Goal: Task Accomplishment & Management: Use online tool/utility

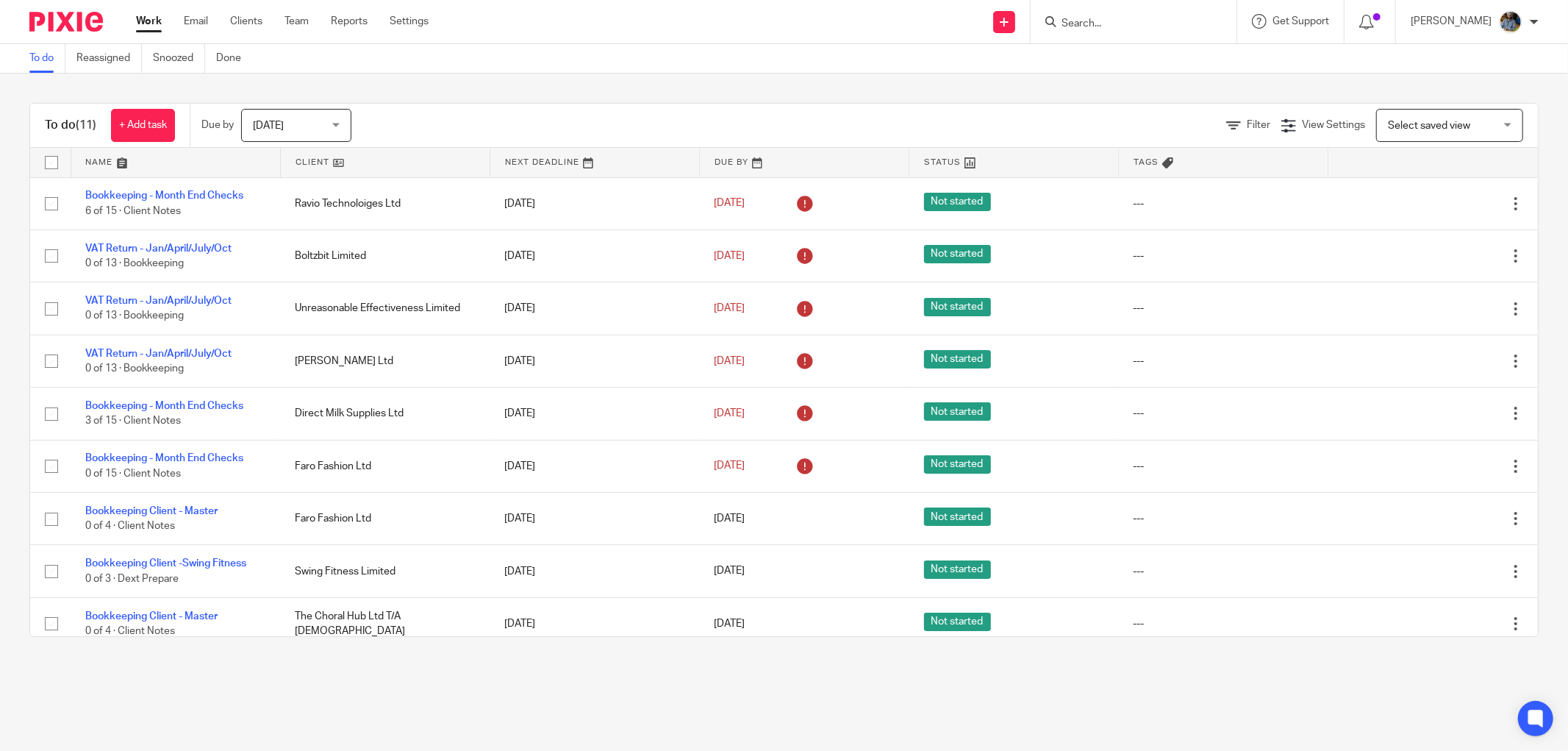
click at [315, 158] on link at bounding box center [385, 162] width 209 height 29
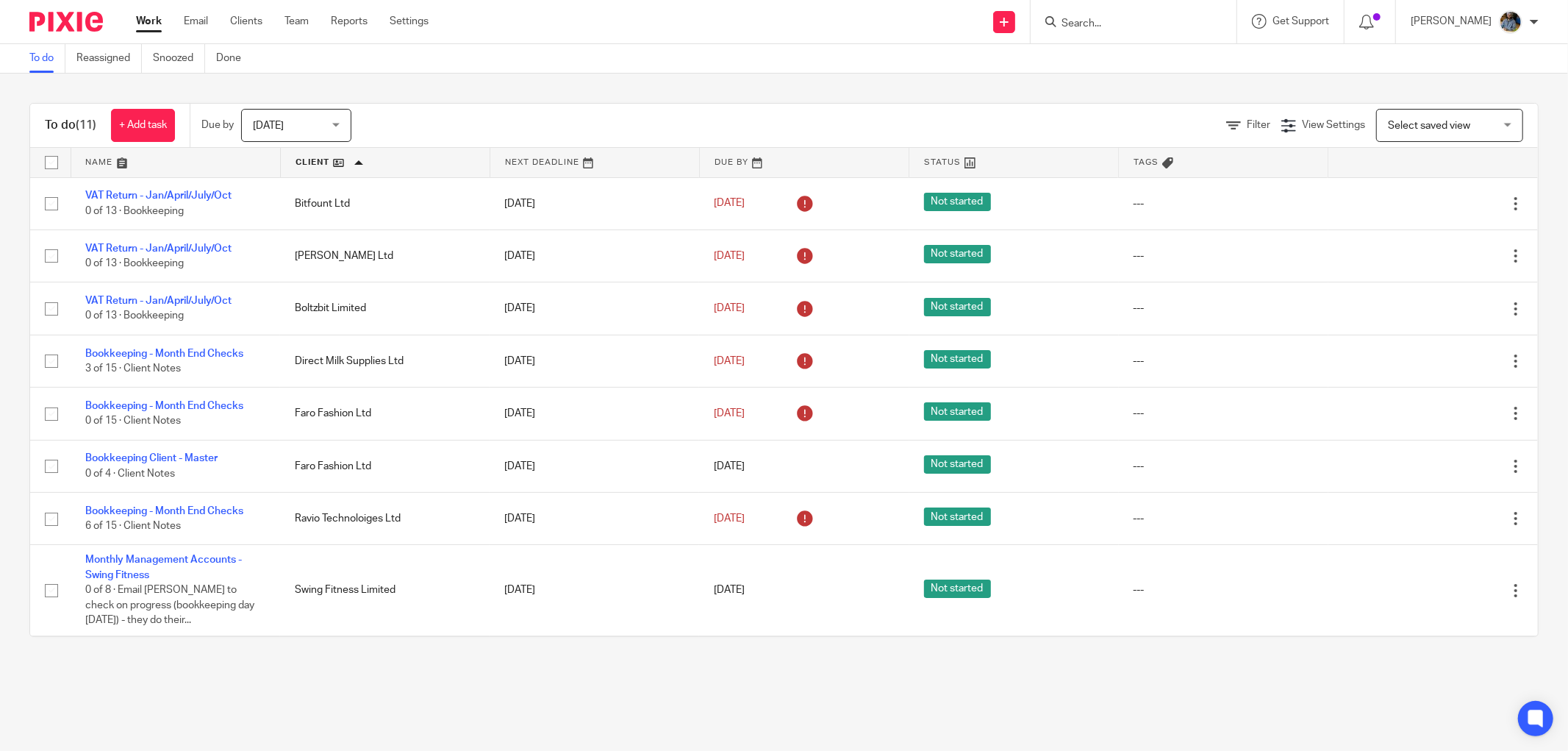
click at [710, 108] on div "To do (11) + Add task Due by Today Today Today Tomorrow This week Next week Thi…" at bounding box center [784, 126] width 1508 height 44
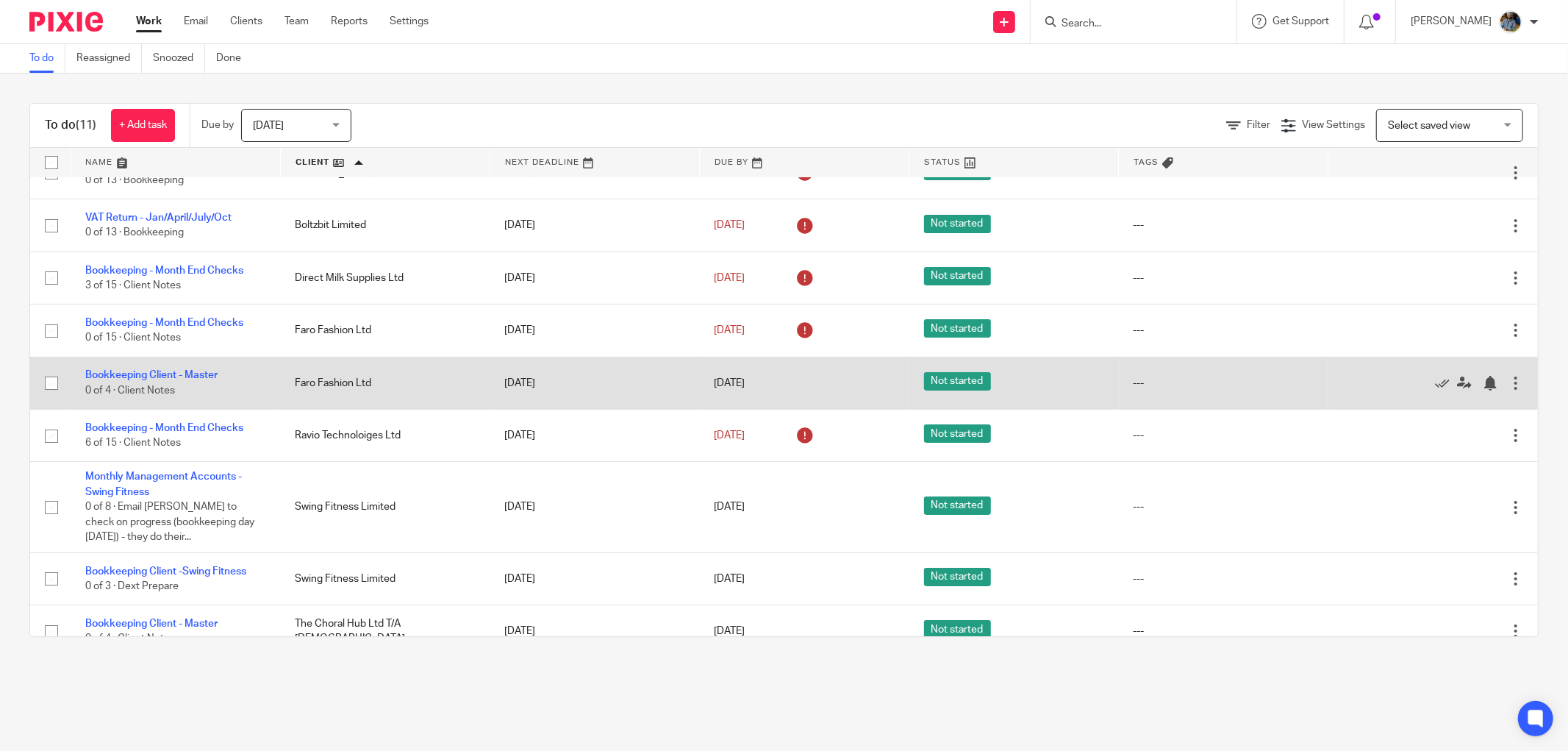
scroll to position [162, 0]
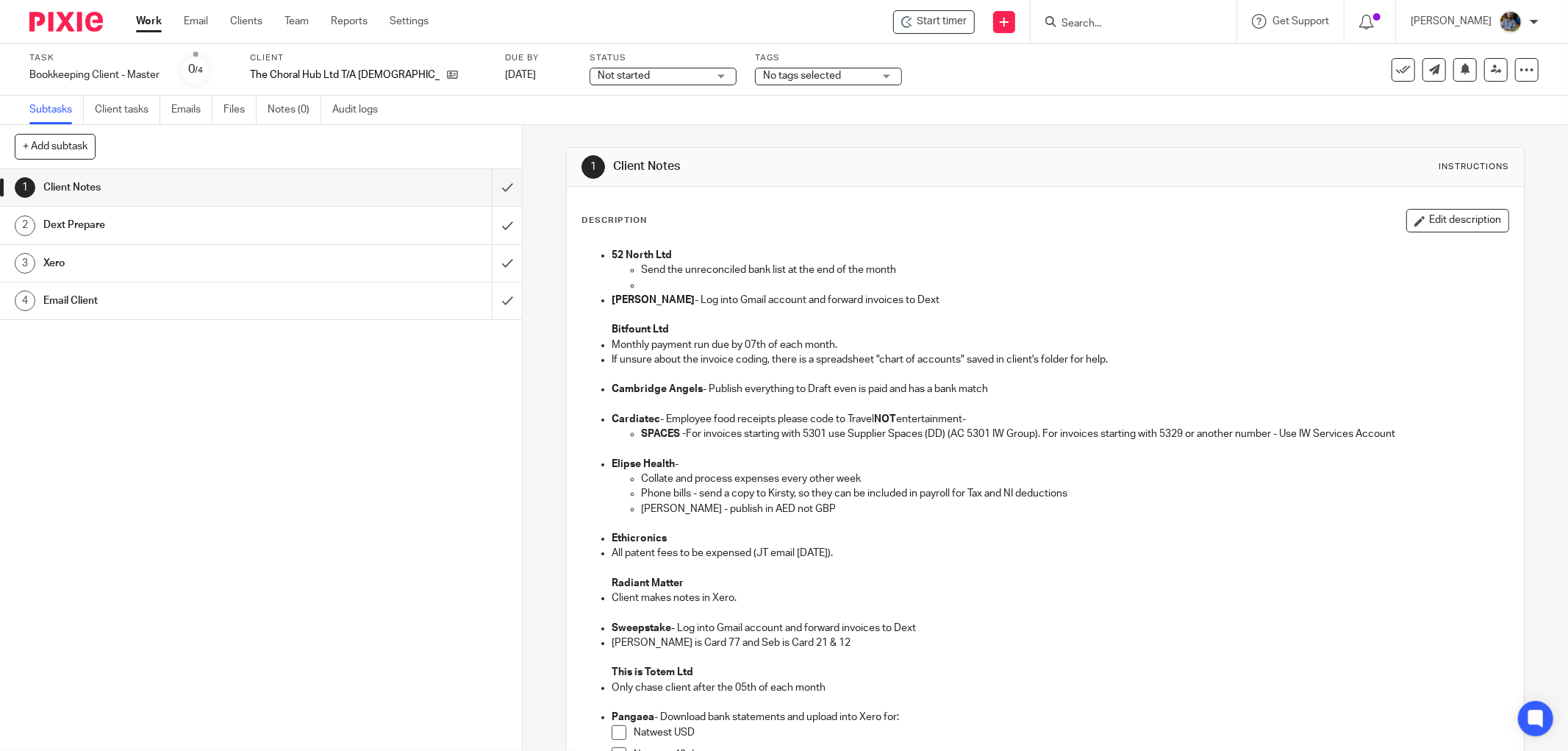
click at [967, 74] on div "Task Bookkeeping Client - Master Save Bookkeeping Client - Master 0 /4 Client T…" at bounding box center [658, 69] width 1258 height 36
click at [963, 20] on span "Start timer" at bounding box center [941, 21] width 50 height 16
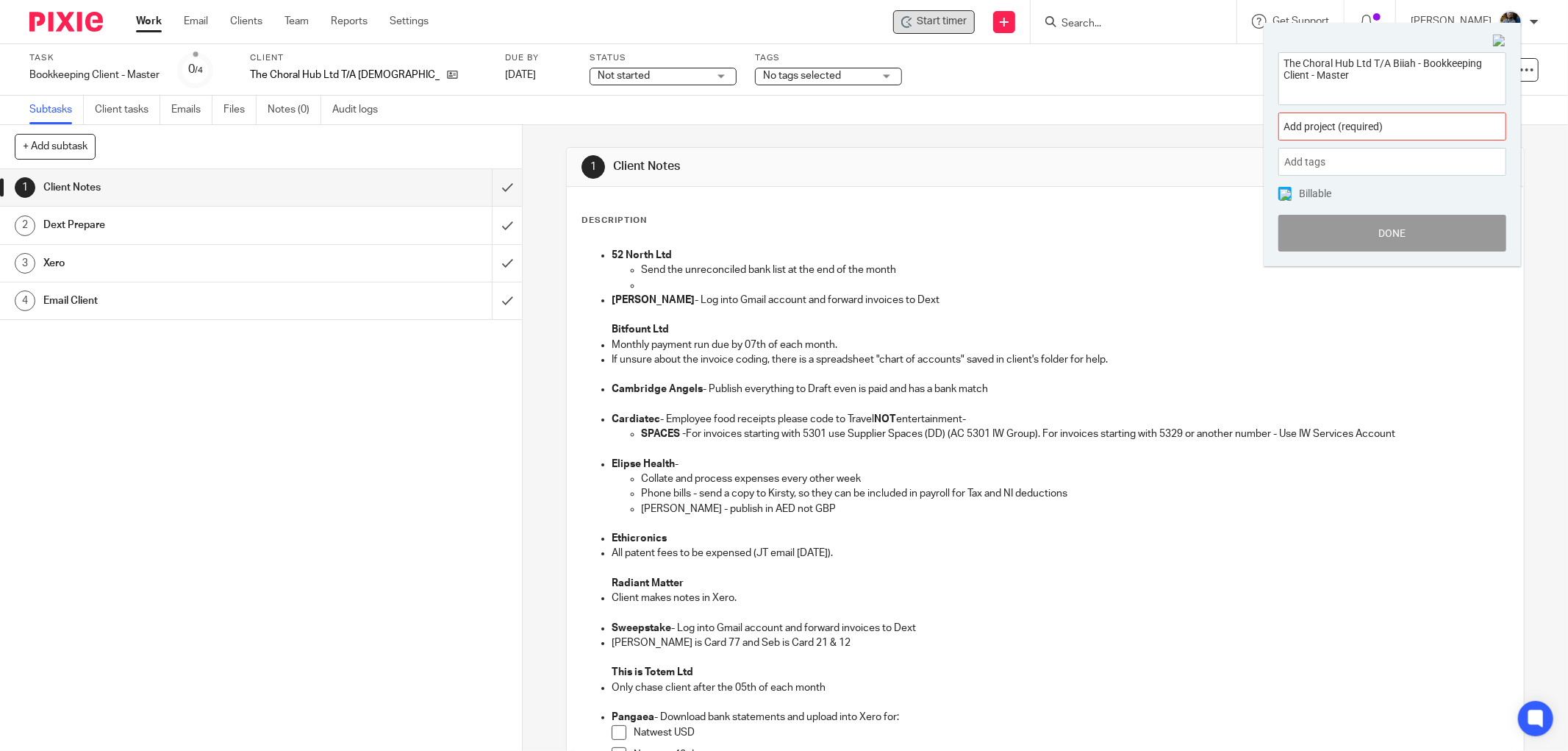
drag, startPoint x: 1164, startPoint y: 59, endPoint x: 1379, endPoint y: 133, distance: 227.4
click at [1378, 134] on div "Add project (required) :" at bounding box center [1392, 126] width 228 height 28
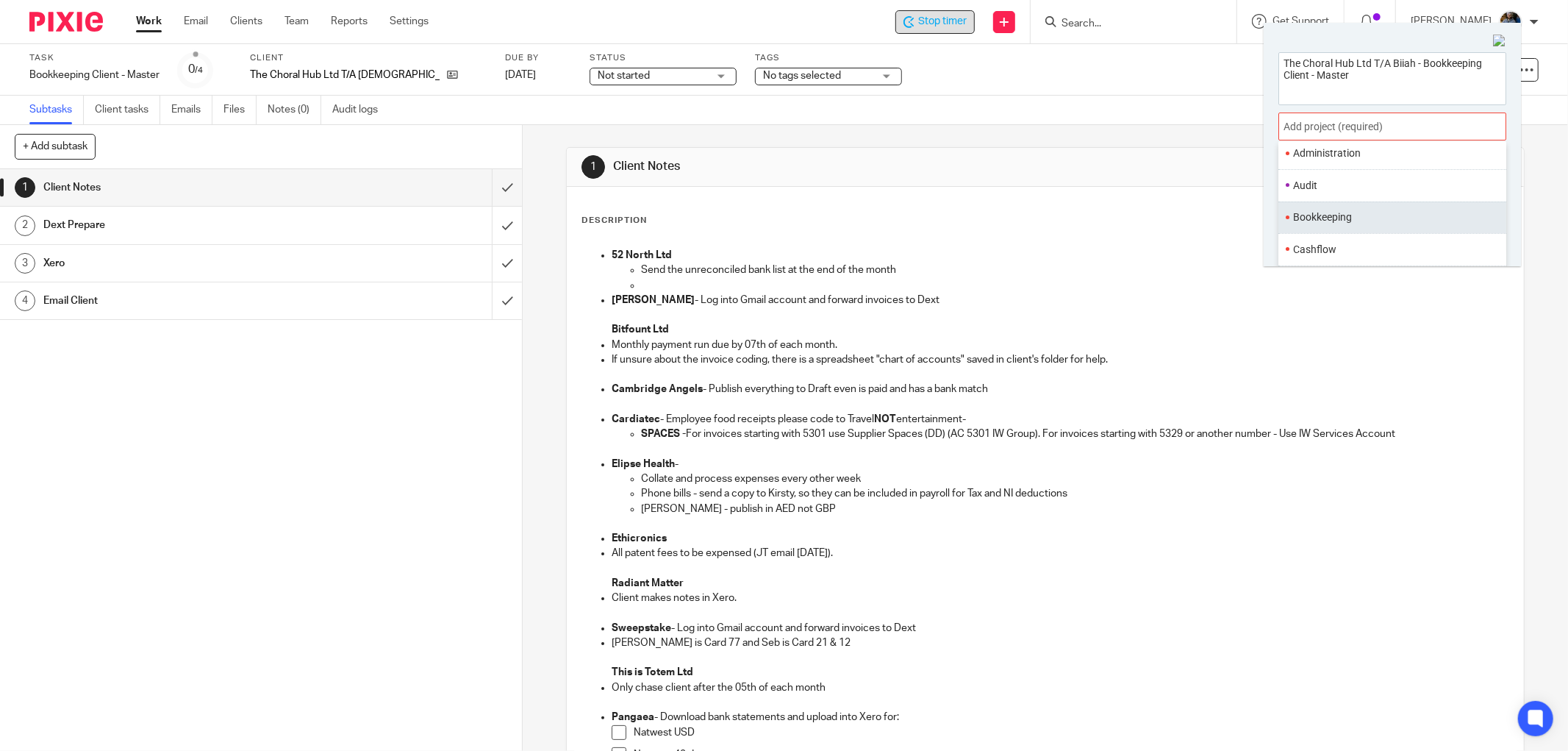
click at [1353, 218] on li "Bookkeeping" at bounding box center [1388, 217] width 192 height 16
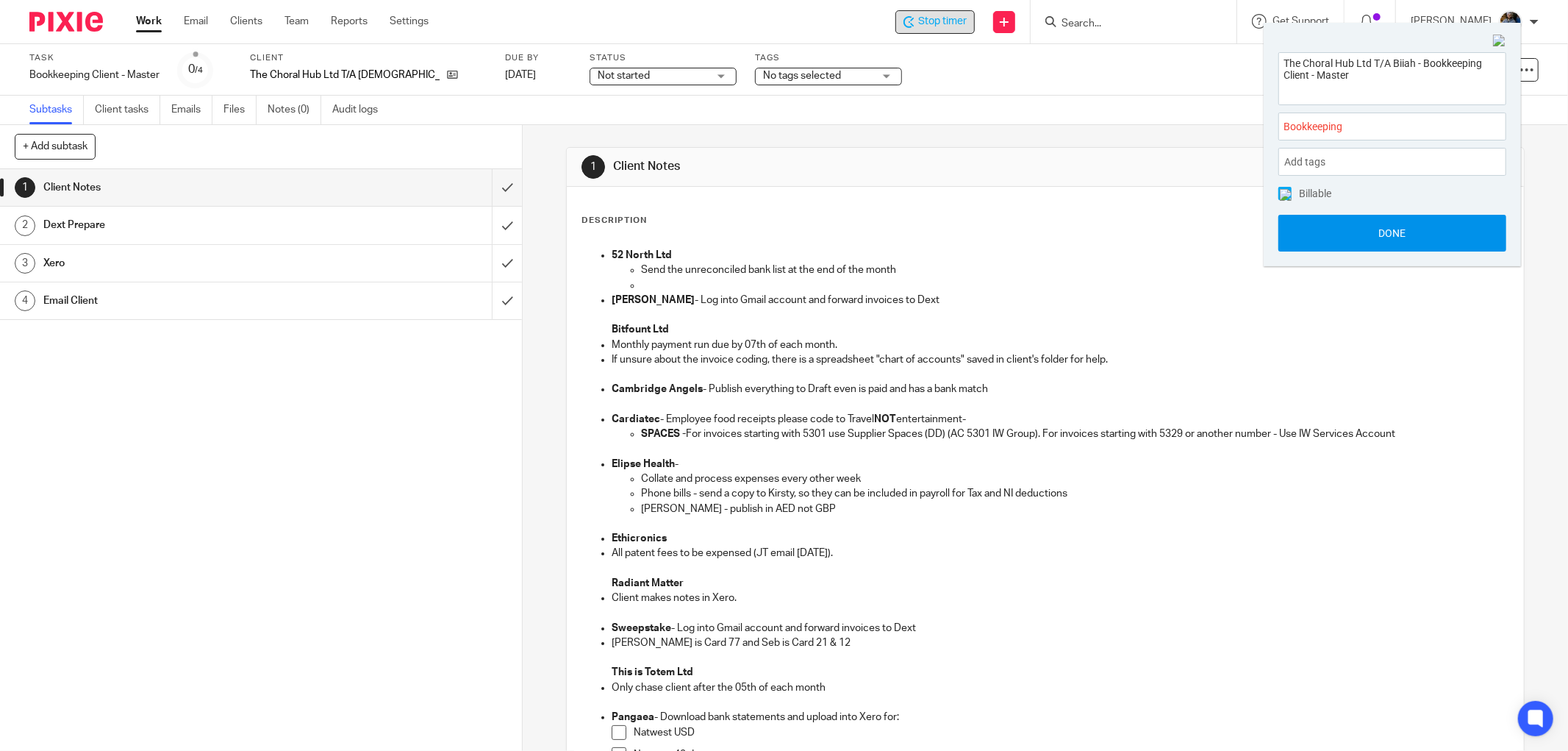
click at [1412, 236] on button "Done" at bounding box center [1392, 233] width 228 height 37
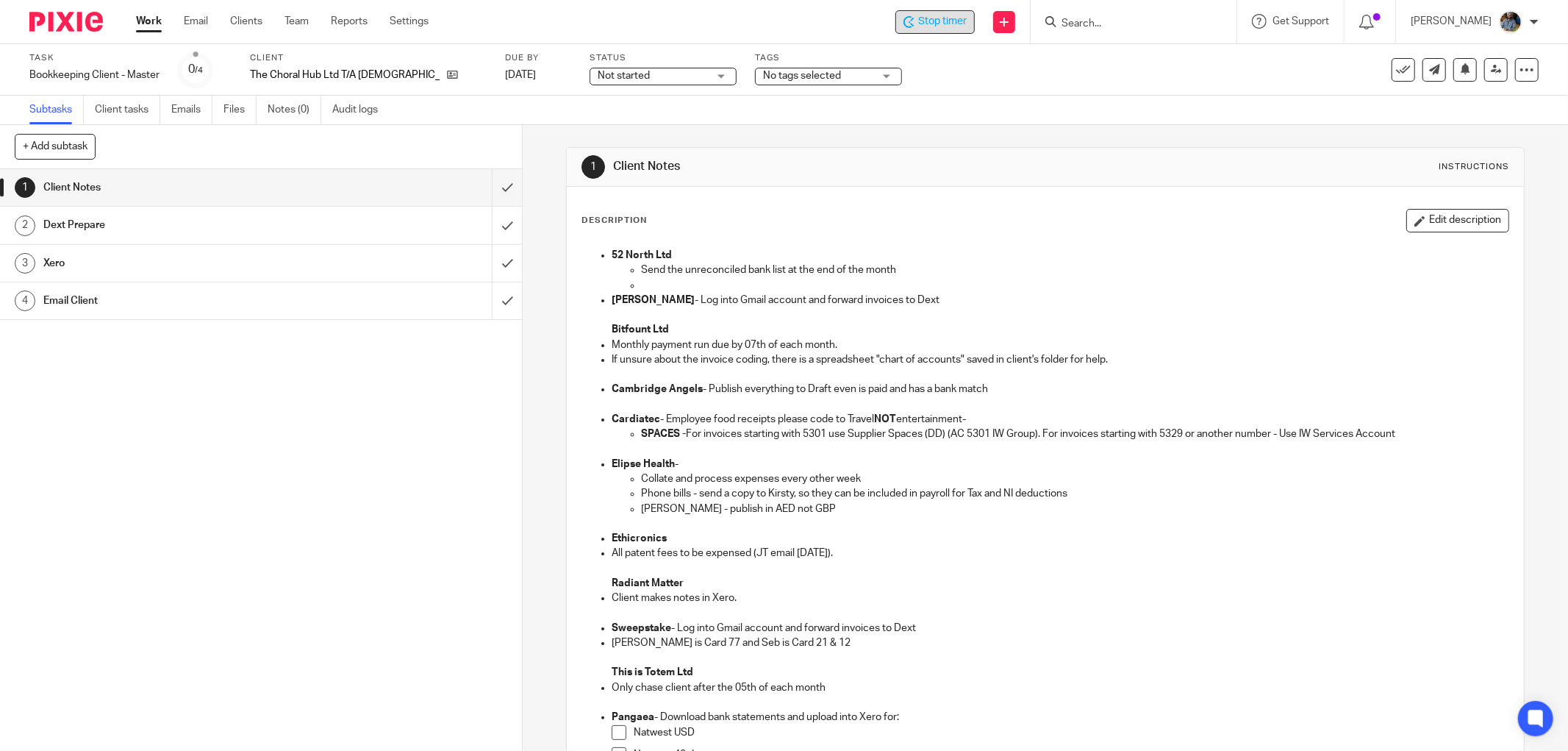
click at [854, 230] on div "Description Edit description" at bounding box center [1044, 221] width 928 height 24
click at [493, 186] on input "submit" at bounding box center [261, 187] width 522 height 37
click at [488, 222] on input "submit" at bounding box center [261, 224] width 522 height 37
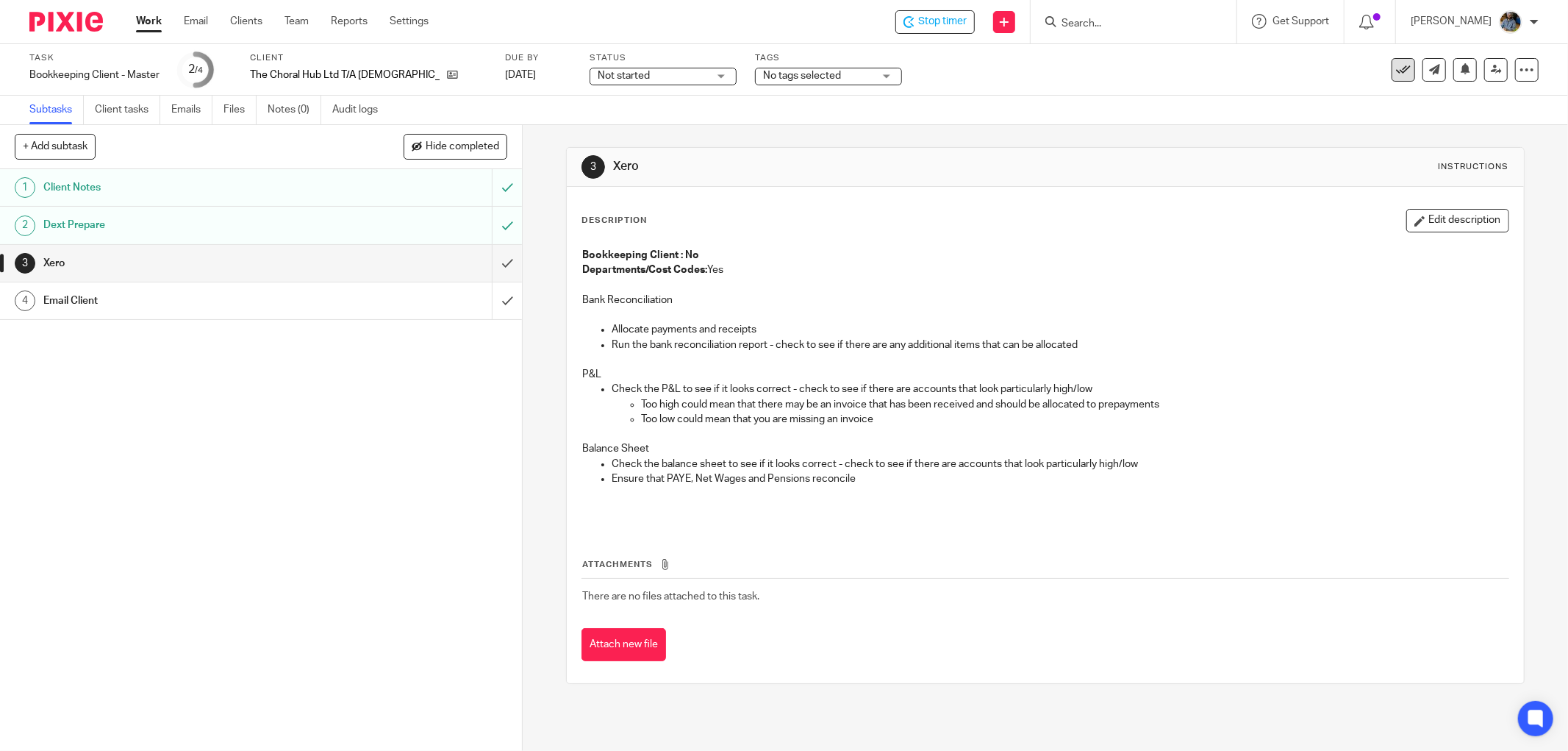
click at [1397, 70] on icon at bounding box center [1403, 69] width 15 height 15
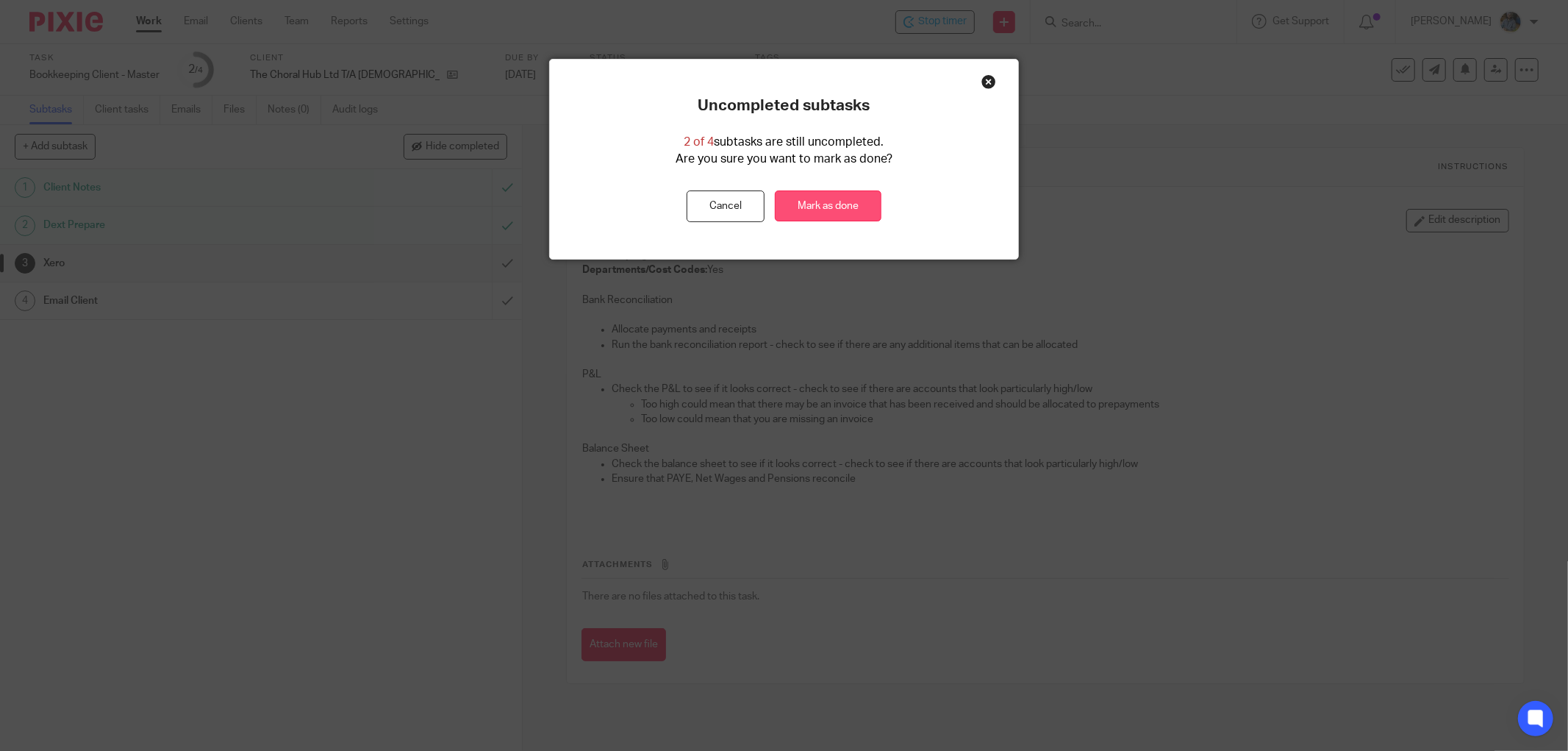
click at [816, 210] on link "Mark as done" at bounding box center [827, 206] width 107 height 32
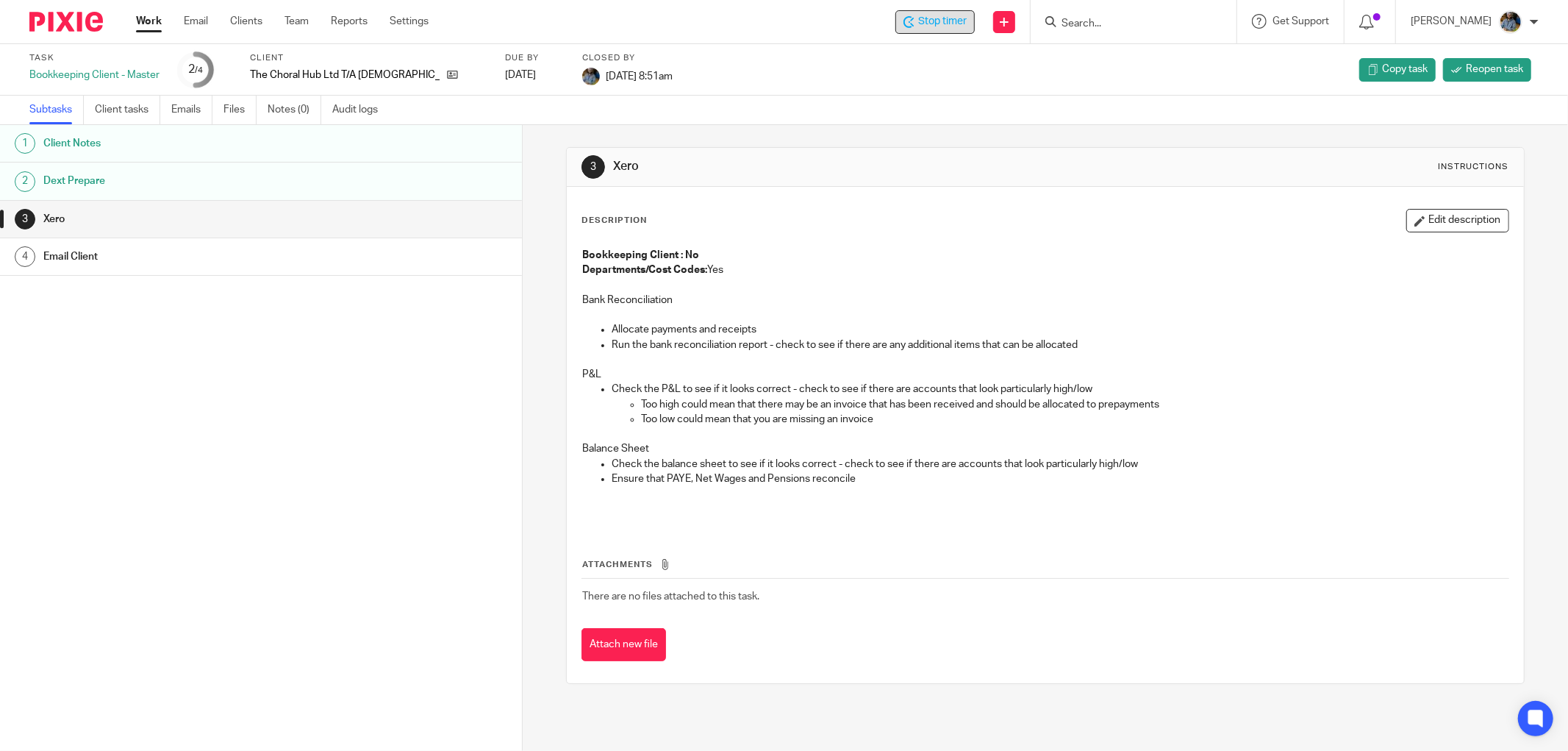
click at [937, 24] on span "Stop timer" at bounding box center [941, 21] width 48 height 16
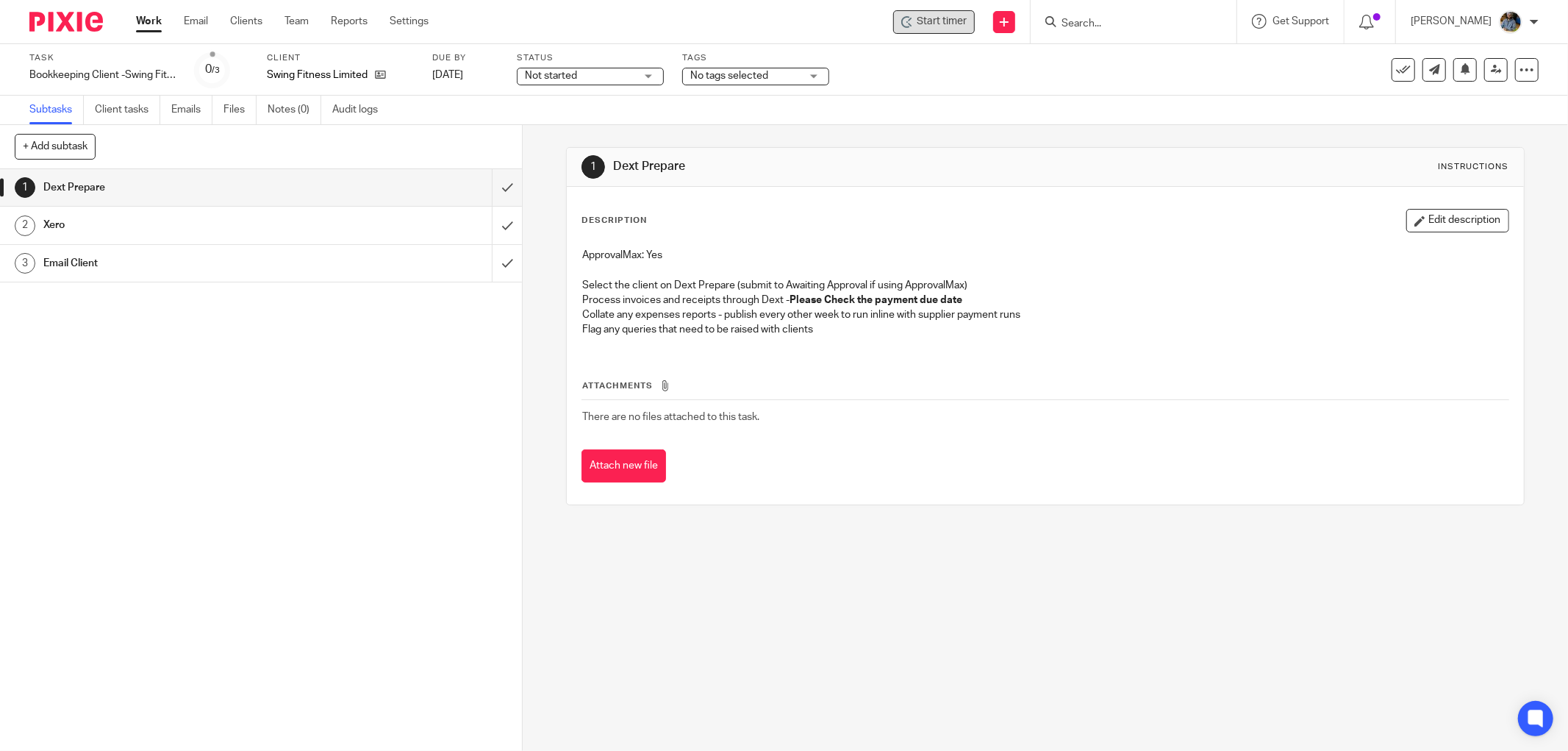
click at [939, 26] on span "Start timer" at bounding box center [941, 21] width 50 height 16
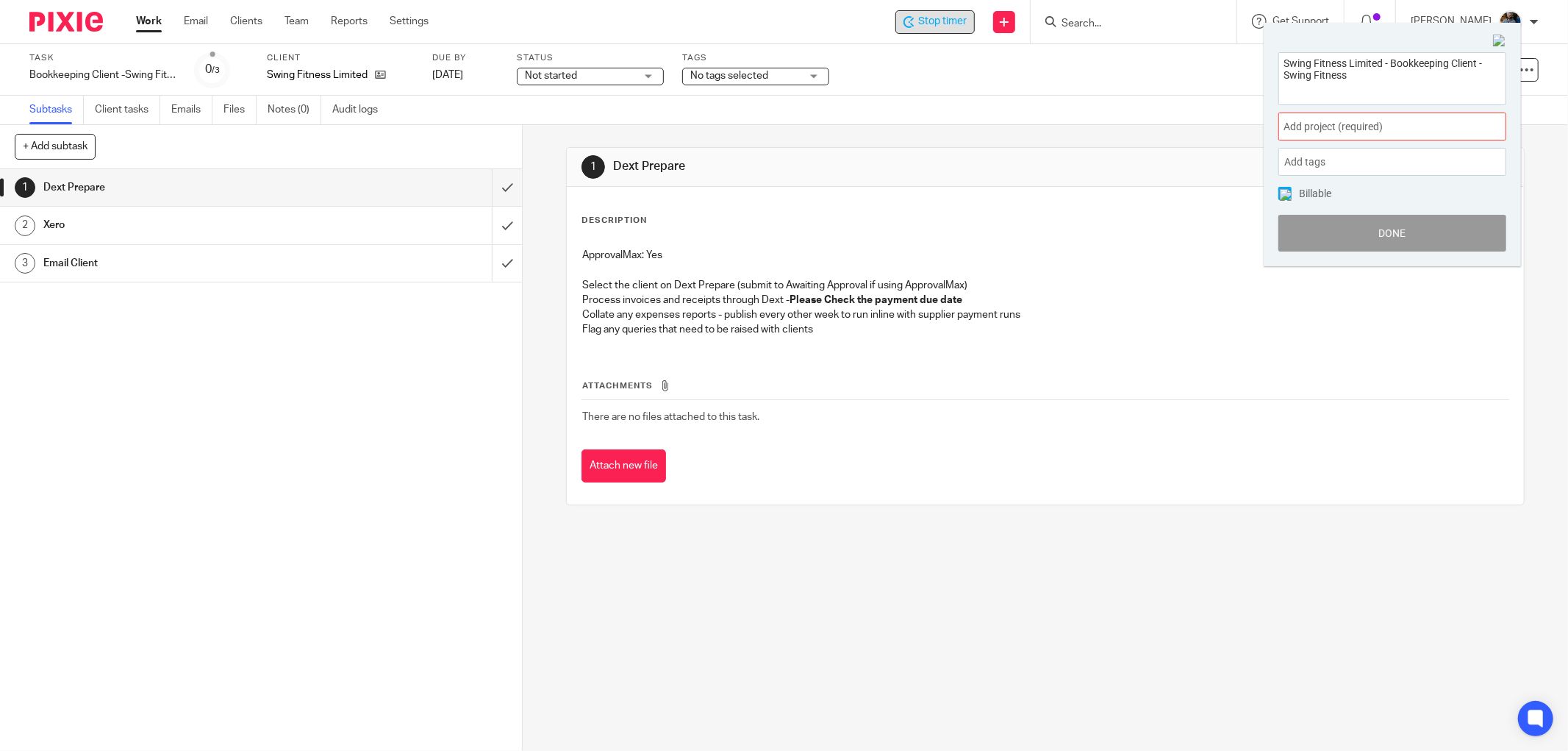
click at [1377, 127] on span "Add project (required) :" at bounding box center [1376, 127] width 185 height 16
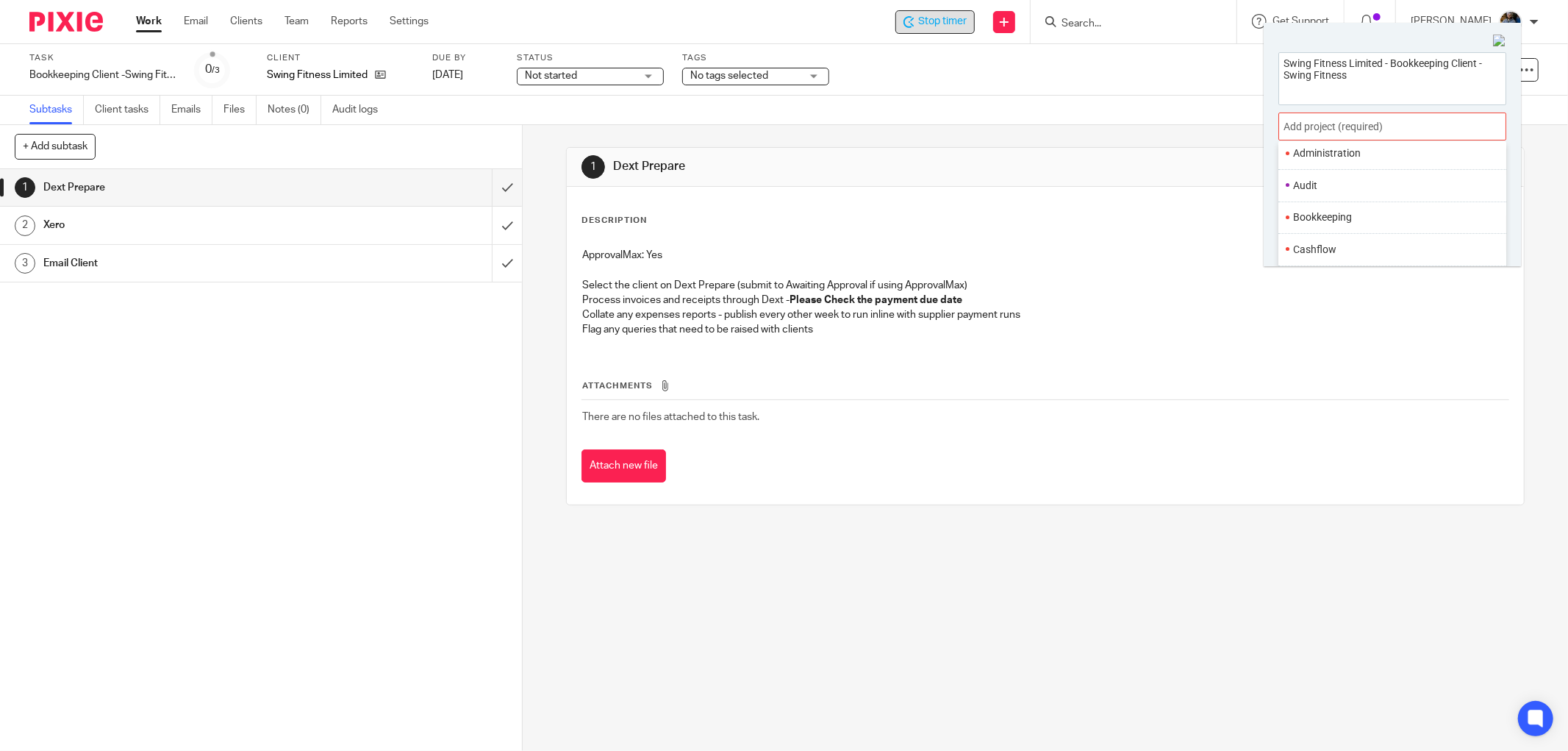
click at [1349, 221] on li "Bookkeeping" at bounding box center [1388, 217] width 192 height 16
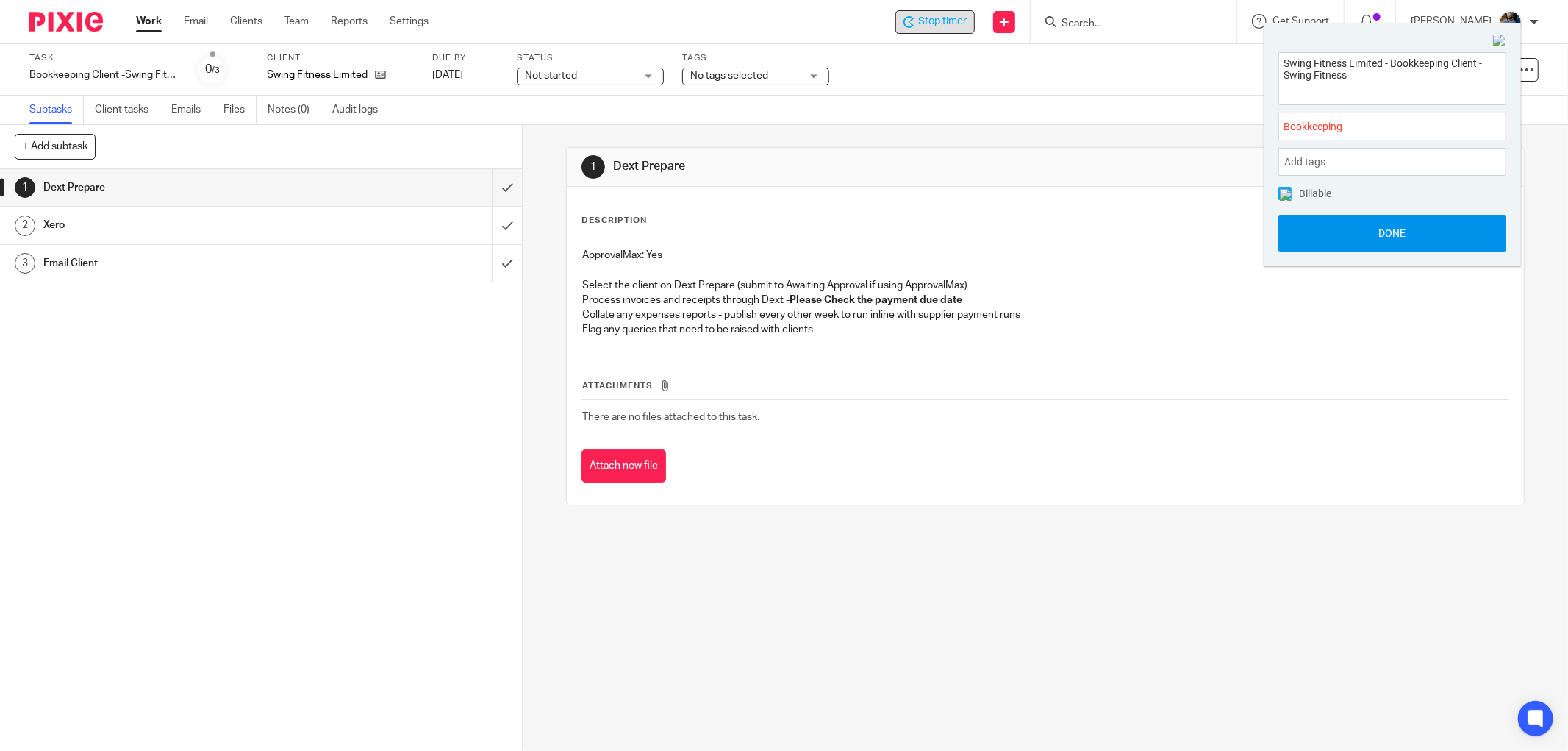
click at [1397, 229] on button "Done" at bounding box center [1392, 233] width 228 height 37
